Goal: Information Seeking & Learning: Learn about a topic

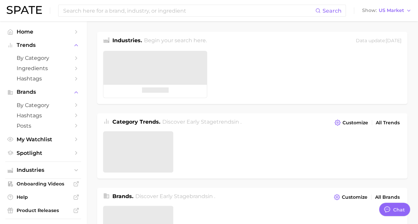
type textarea "x"
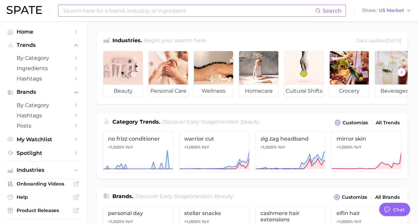
click at [159, 8] on input at bounding box center [189, 10] width 253 height 11
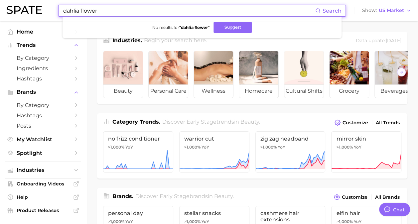
drag, startPoint x: 118, startPoint y: 11, endPoint x: -1, endPoint y: -3, distance: 120.0
click at [0, 0] on html "dahlia flower Search No results for " dahlia flower " Suggest Show US Market Ho…" at bounding box center [209, 112] width 418 height 224
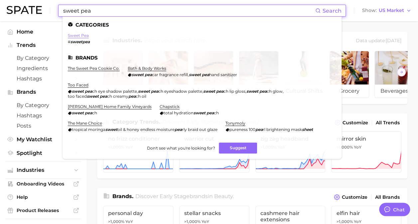
type input "sweet pea"
click at [83, 36] on link "sweet pea" at bounding box center [78, 35] width 21 height 5
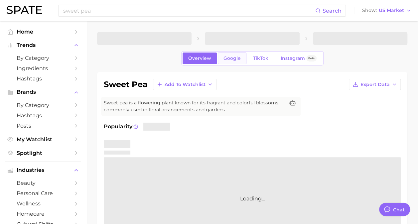
type textarea "x"
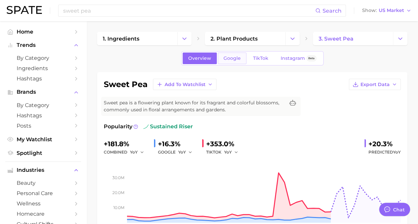
click at [224, 61] on link "Google" at bounding box center [232, 59] width 29 height 12
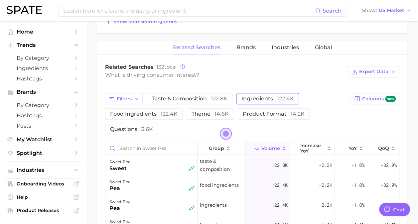
scroll to position [366, 0]
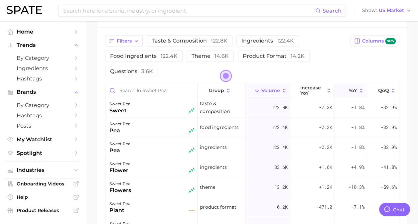
click at [354, 88] on span "YoY" at bounding box center [353, 90] width 8 height 5
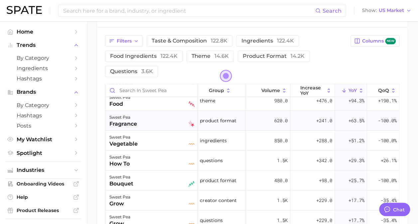
scroll to position [100, 0]
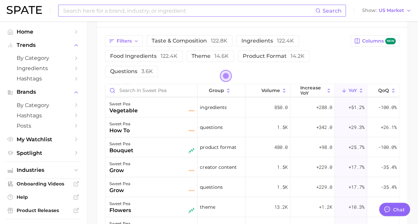
click at [157, 9] on input at bounding box center [189, 10] width 253 height 11
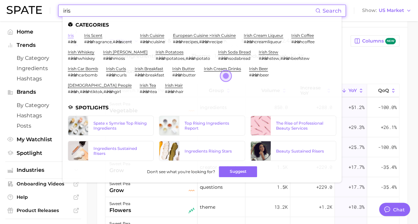
type input "iris"
click at [73, 37] on link "iris" at bounding box center [71, 35] width 6 height 5
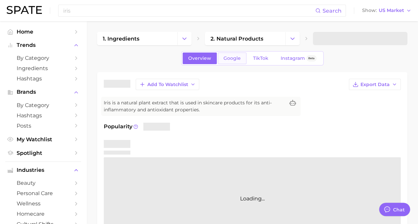
click at [237, 56] on span "Google" at bounding box center [231, 59] width 17 height 6
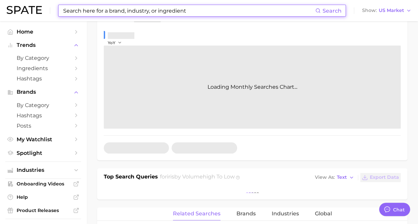
scroll to position [233, 0]
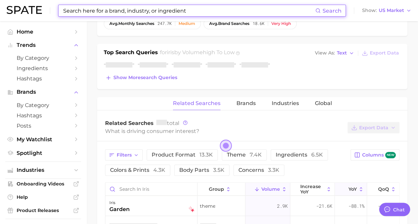
click at [355, 183] on button "YoY" at bounding box center [351, 189] width 32 height 13
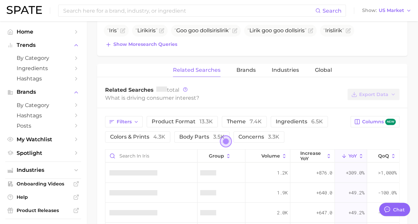
scroll to position [266, 0]
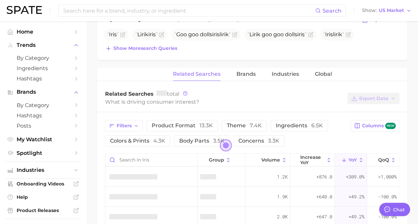
click at [350, 162] on button "YoY" at bounding box center [351, 160] width 32 height 13
click at [362, 154] on button "YoY" at bounding box center [351, 160] width 32 height 13
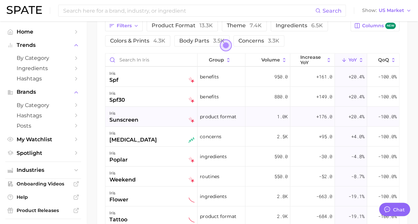
scroll to position [200, 0]
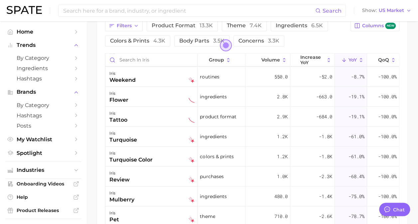
click at [170, 3] on div "Search Show US Market" at bounding box center [209, 10] width 405 height 21
drag, startPoint x: 170, startPoint y: 1, endPoint x: 112, endPoint y: 13, distance: 59.1
click at [114, 15] on input at bounding box center [189, 10] width 253 height 11
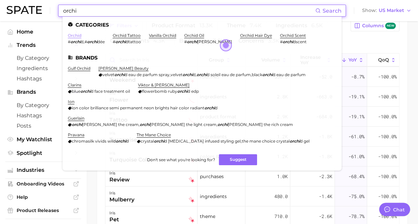
type input "orchi"
click at [73, 35] on link "orchid" at bounding box center [75, 35] width 14 height 5
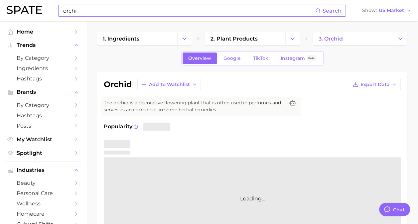
click at [235, 64] on div "Overview Google TikTok Instagram Beta" at bounding box center [252, 58] width 142 height 14
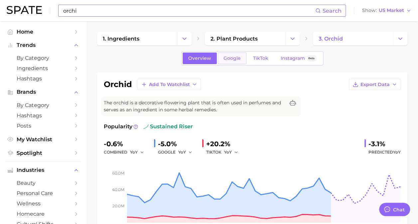
click at [235, 56] on span "Google" at bounding box center [231, 59] width 17 height 6
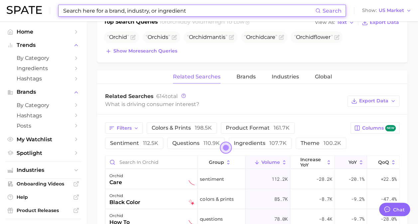
scroll to position [299, 0]
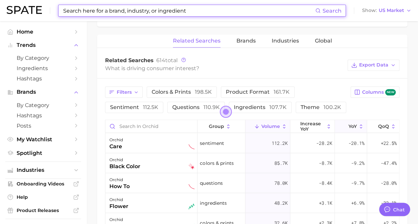
click at [355, 125] on span "YoY" at bounding box center [353, 126] width 8 height 5
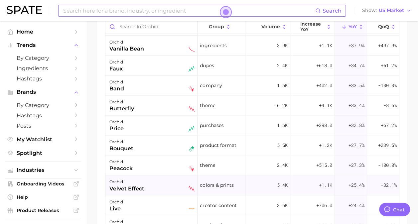
scroll to position [466, 0]
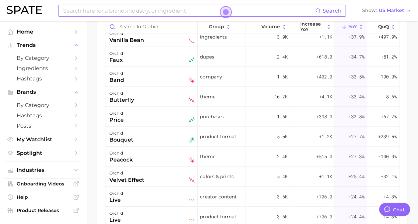
click at [156, 11] on input at bounding box center [189, 10] width 253 height 11
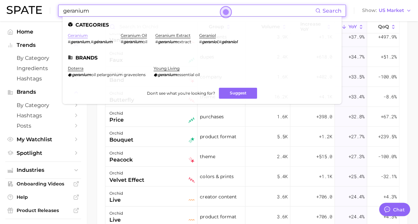
type input "geranium"
click at [74, 36] on link "geranium" at bounding box center [78, 35] width 20 height 5
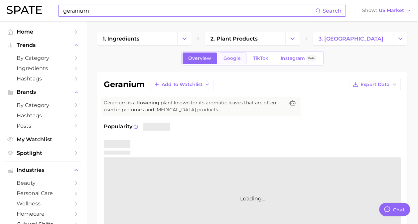
click at [219, 59] on link "Google" at bounding box center [232, 59] width 29 height 12
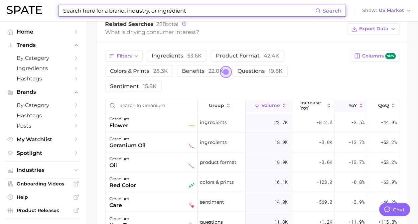
click at [352, 103] on span "YoY" at bounding box center [353, 105] width 8 height 5
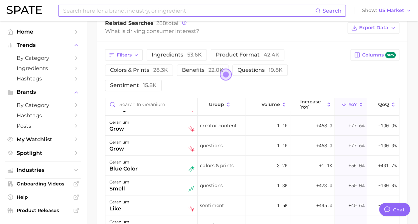
scroll to position [100, 0]
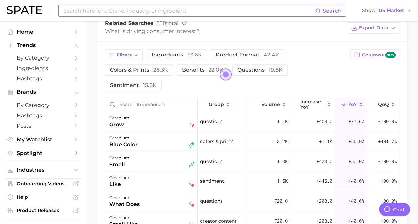
click at [154, 7] on input at bounding box center [189, 10] width 253 height 11
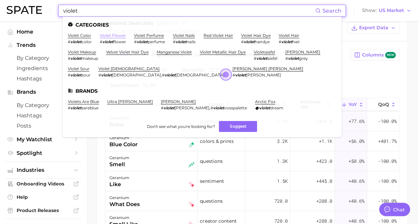
type input "violet"
click at [114, 35] on link "violet flower" at bounding box center [113, 35] width 26 height 5
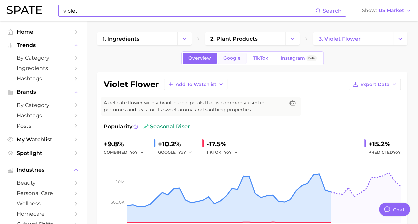
click at [229, 63] on link "Google" at bounding box center [232, 59] width 29 height 12
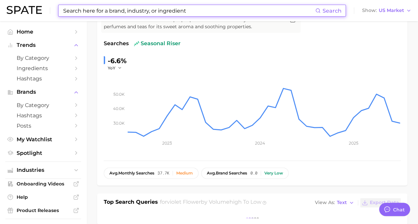
scroll to position [266, 0]
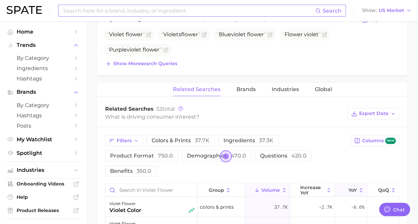
click at [349, 188] on span "YoY" at bounding box center [353, 190] width 8 height 5
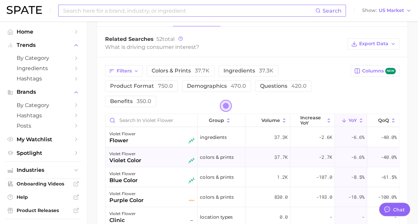
scroll to position [399, 0]
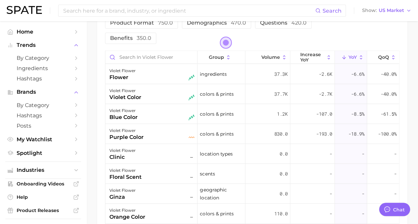
drag, startPoint x: 168, startPoint y: 12, endPoint x: 231, endPoint y: 1, distance: 63.5
click at [168, 12] on input at bounding box center [189, 10] width 253 height 11
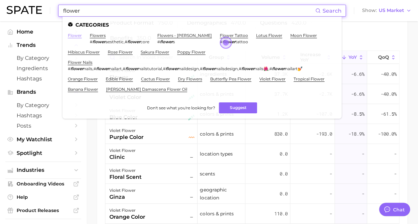
type input "flower"
click at [75, 34] on link "flower" at bounding box center [75, 35] width 14 height 5
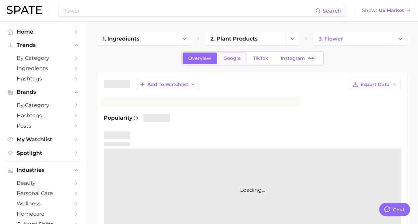
click at [233, 57] on span "Google" at bounding box center [231, 59] width 17 height 6
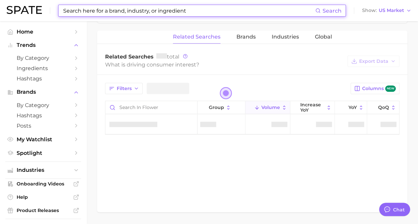
scroll to position [297, 0]
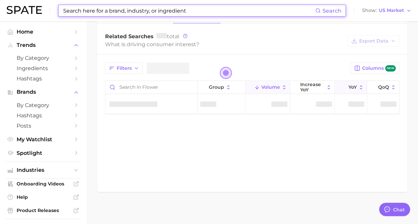
click at [351, 84] on span "YoY" at bounding box center [353, 86] width 8 height 5
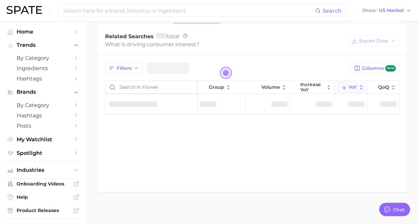
click at [154, 87] on input "Search in flower" at bounding box center [151, 87] width 92 height 13
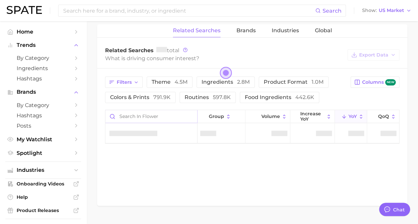
click at [163, 112] on input "Search in flower" at bounding box center [151, 116] width 92 height 13
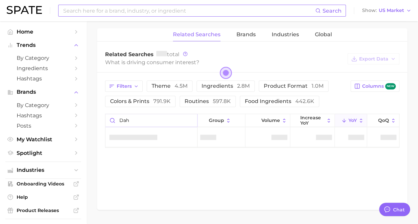
type input "dah"
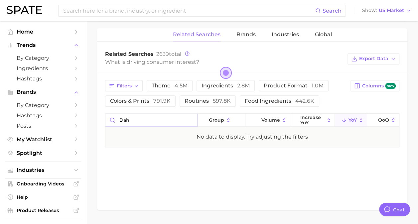
click at [192, 115] on input "dah" at bounding box center [151, 120] width 92 height 13
click at [191, 115] on input "dah" at bounding box center [151, 120] width 92 height 13
click at [190, 116] on input "dah" at bounding box center [151, 120] width 92 height 13
click at [132, 17] on div "Search Show US Market" at bounding box center [209, 10] width 405 height 21
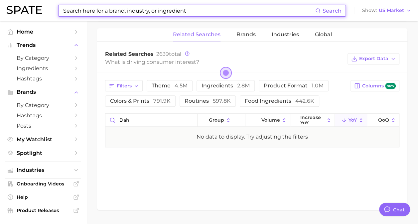
click at [125, 9] on input at bounding box center [189, 10] width 253 height 11
click at [193, 118] on input "dah" at bounding box center [151, 120] width 92 height 13
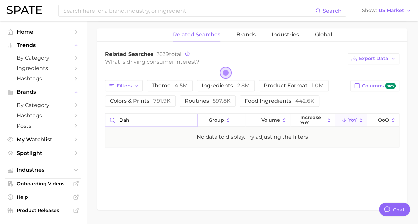
click at [193, 120] on input "dah" at bounding box center [151, 120] width 92 height 13
click at [193, 119] on input "dah" at bounding box center [151, 120] width 92 height 13
click at [191, 119] on input "dah" at bounding box center [151, 120] width 92 height 13
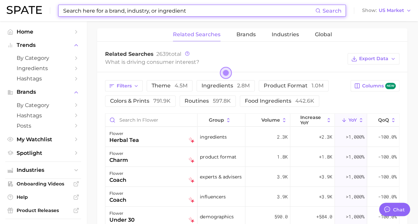
click at [131, 14] on input at bounding box center [189, 10] width 253 height 11
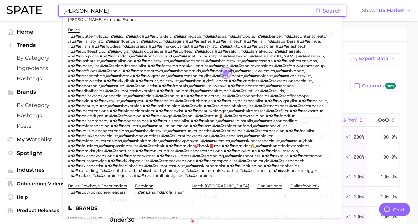
scroll to position [0, 0]
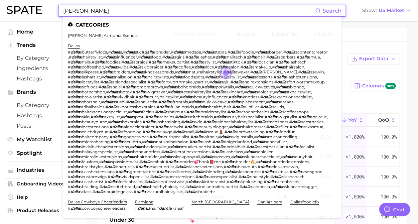
drag, startPoint x: 89, startPoint y: 11, endPoint x: 0, endPoint y: 2, distance: 89.2
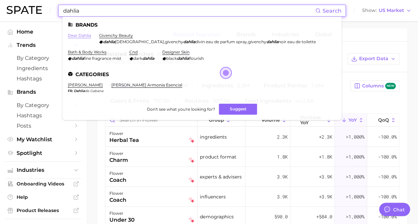
type input "dahlia"
click at [78, 34] on link "dear dahlia" at bounding box center [79, 35] width 23 height 5
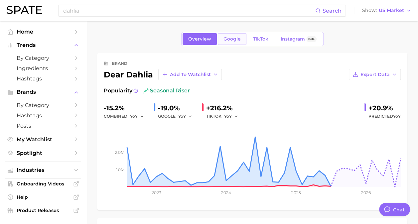
click at [226, 38] on span "Google" at bounding box center [231, 39] width 17 height 6
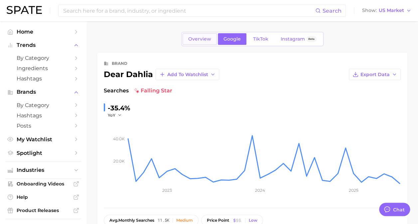
click at [204, 38] on span "Overview" at bounding box center [199, 39] width 23 height 6
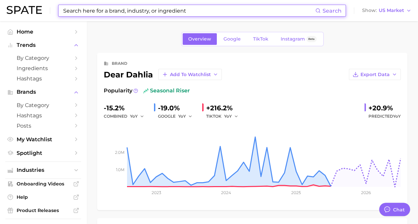
click at [148, 11] on input at bounding box center [189, 10] width 253 height 11
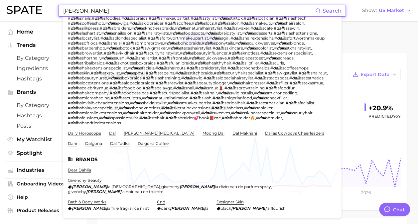
scroll to position [86, 0]
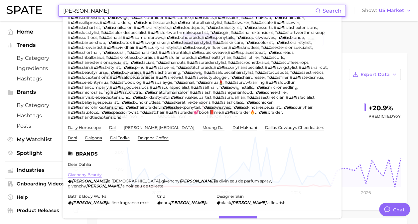
type input "[PERSON_NAME]"
click at [102, 172] on link "givenchy beauty" at bounding box center [85, 174] width 34 height 5
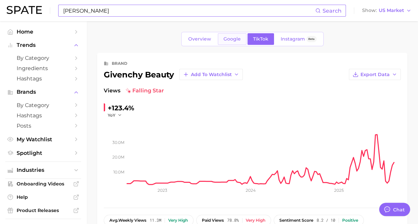
click at [234, 41] on span "Google" at bounding box center [231, 39] width 17 height 6
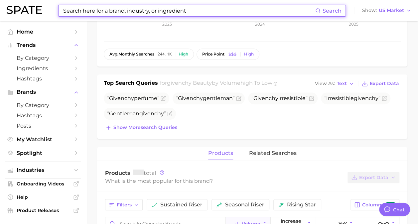
scroll to position [233, 0]
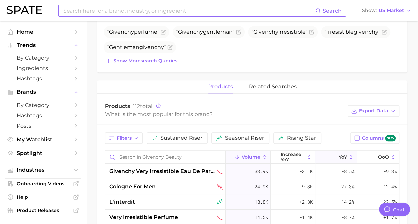
click at [340, 157] on span "YoY" at bounding box center [343, 156] width 8 height 5
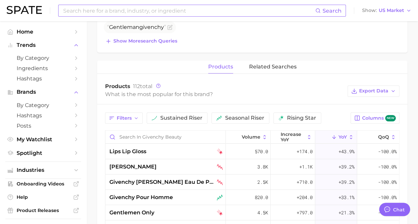
scroll to position [266, 0]
